Goal: Task Accomplishment & Management: Manage account settings

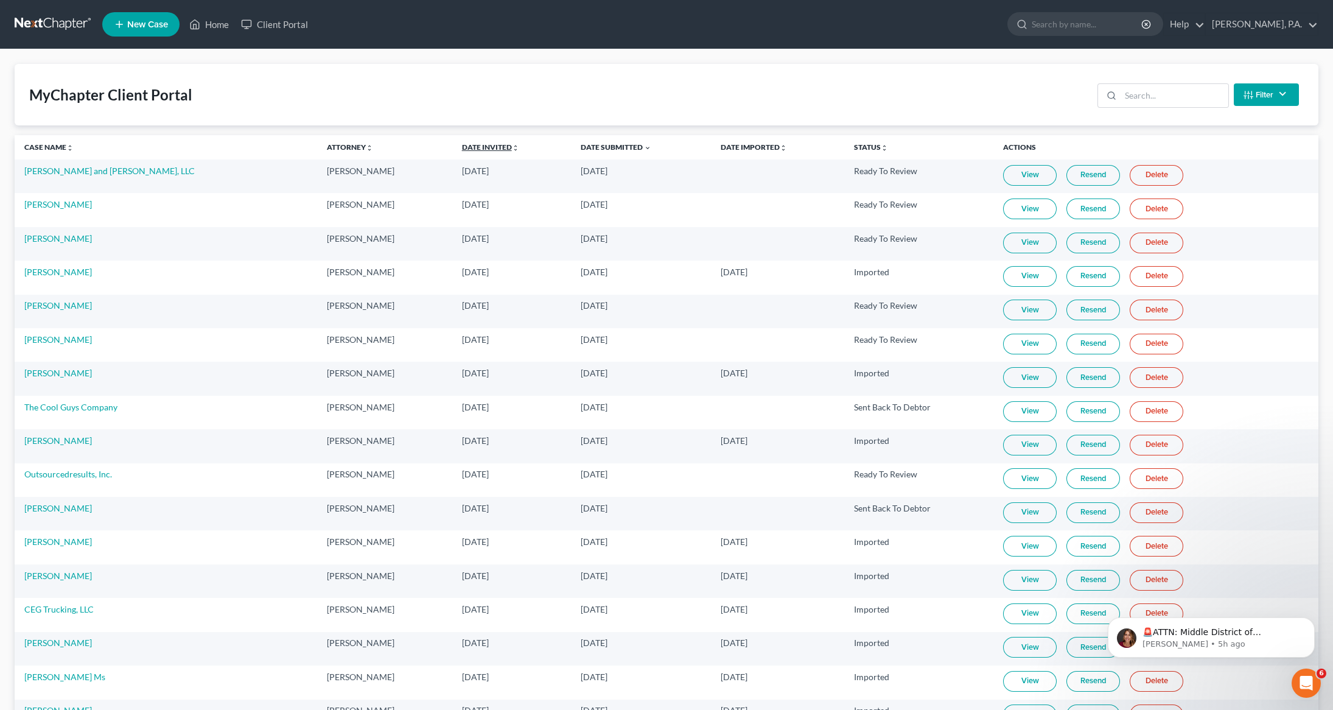
click at [465, 146] on link "Date Invited unfold_more expand_more expand_less" at bounding box center [490, 146] width 57 height 9
click at [465, 146] on link "Date Invited unfold_more expand_more expand_less" at bounding box center [491, 146] width 58 height 9
click at [583, 150] on link "Date Submitted unfold_more expand_more expand_less" at bounding box center [617, 146] width 69 height 9
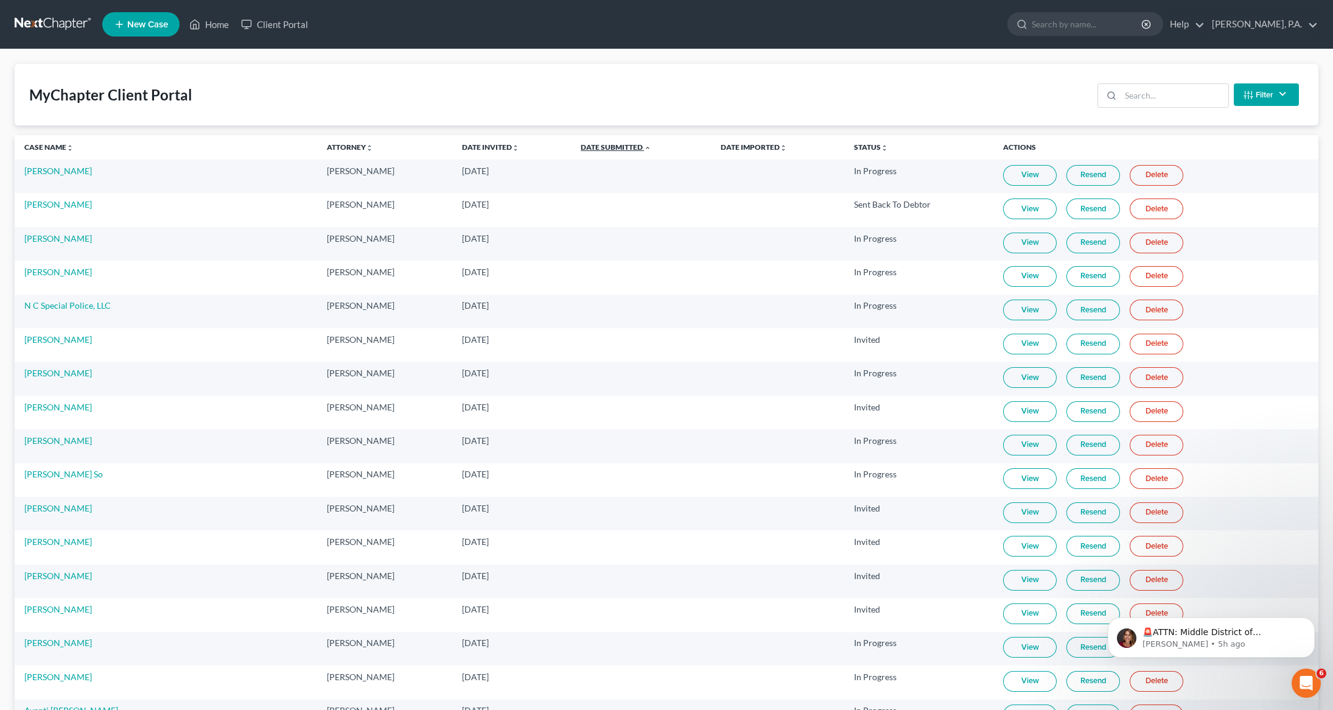
click at [583, 150] on link "Date Submitted unfold_more expand_more expand_less" at bounding box center [616, 146] width 71 height 9
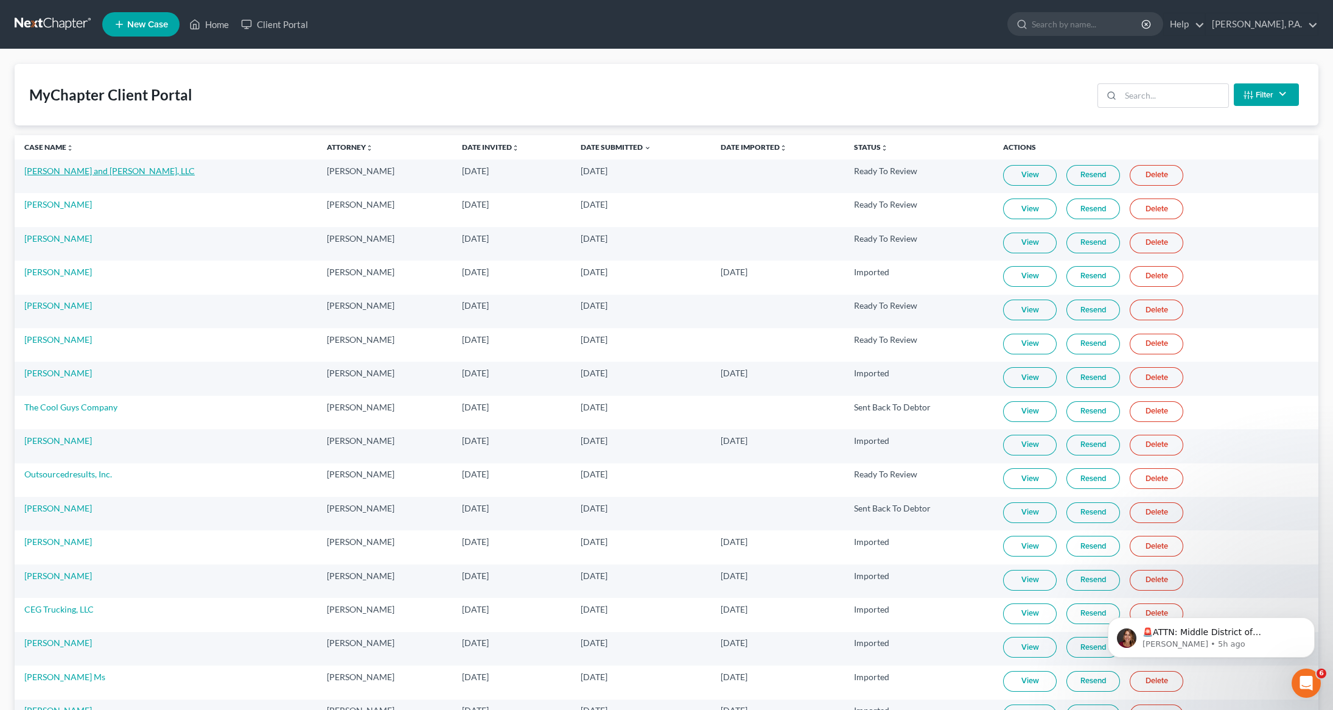
click at [47, 172] on link "[PERSON_NAME] and [PERSON_NAME], LLC" at bounding box center [109, 171] width 170 height 10
click at [613, 142] on th "Date Submitted unfold_more expand_more expand_less" at bounding box center [641, 147] width 138 height 24
click at [603, 147] on link "Date Submitted unfold_more expand_more expand_less" at bounding box center [616, 146] width 69 height 9
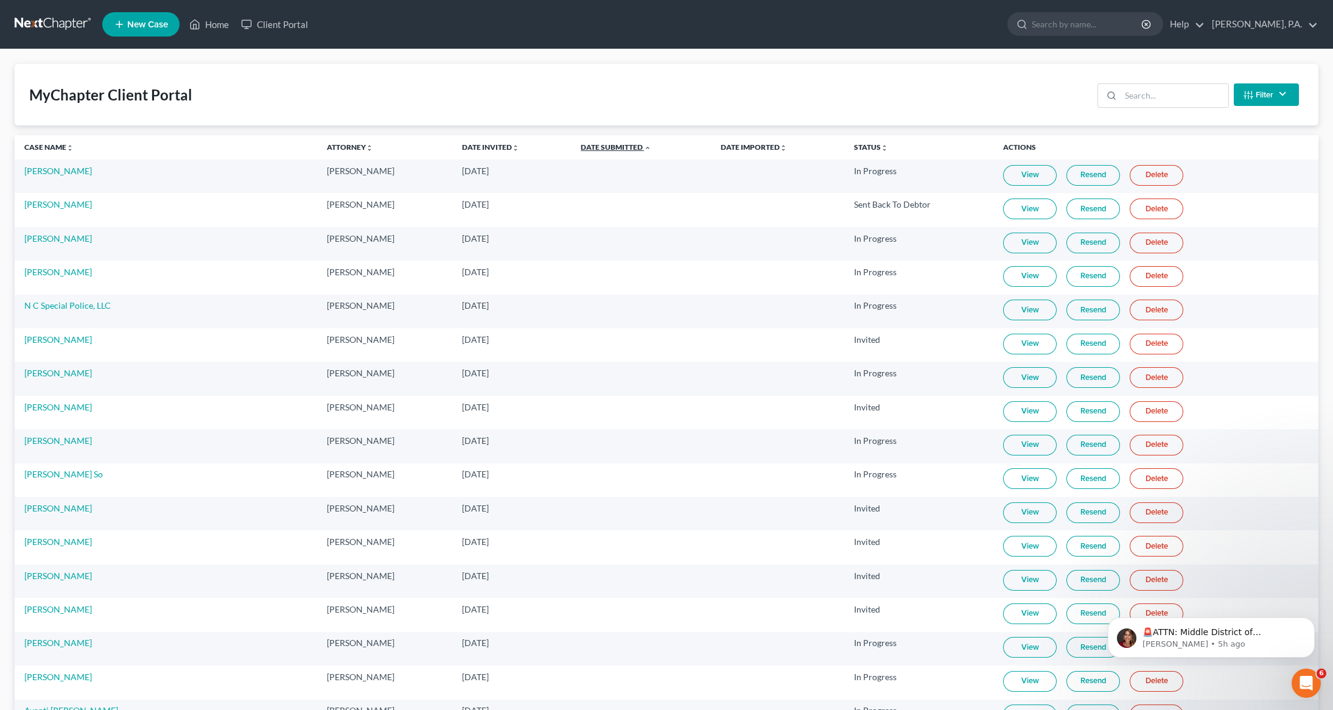
click at [603, 147] on link "Date Submitted unfold_more expand_more expand_less" at bounding box center [616, 146] width 71 height 9
